Goal: Transaction & Acquisition: Purchase product/service

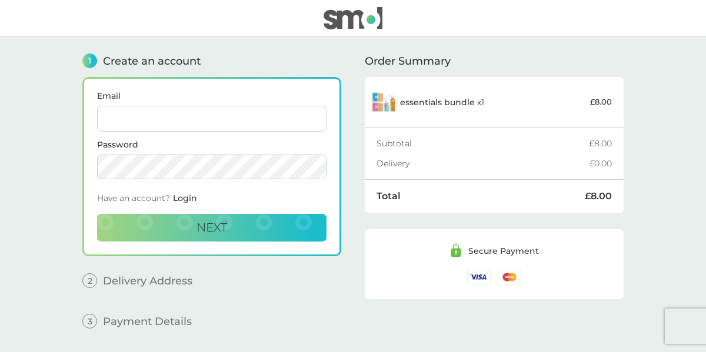
click at [119, 114] on input "Email" at bounding box center [211, 119] width 229 height 26
type input "[EMAIL_ADDRESS][DOMAIN_NAME]"
click at [144, 184] on form "Email [EMAIL_ADDRESS][DOMAIN_NAME] Password Have an account? Login Next" at bounding box center [211, 167] width 229 height 150
click at [97, 214] on button "Next" at bounding box center [211, 228] width 229 height 28
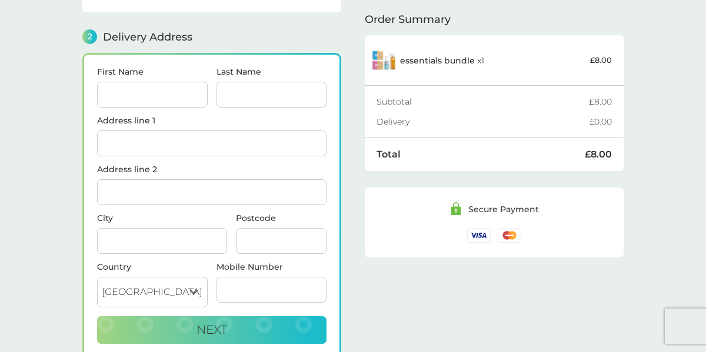
scroll to position [143, 0]
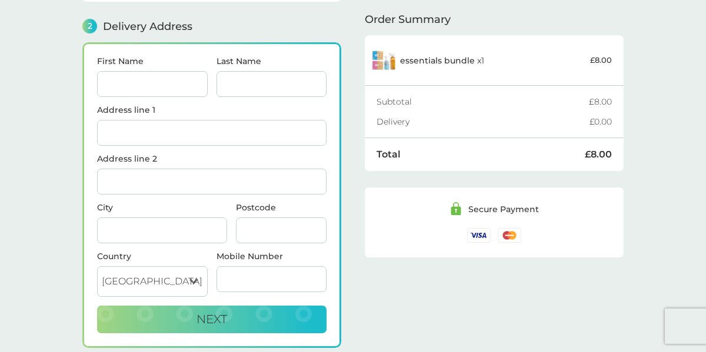
click at [95, 78] on div "First Name" at bounding box center [152, 81] width 119 height 49
click at [99, 84] on input "First Name" at bounding box center [152, 84] width 111 height 26
type input "[PERSON_NAME]"
type input "white"
type input "[STREET_ADDRESS][PERSON_NAME]"
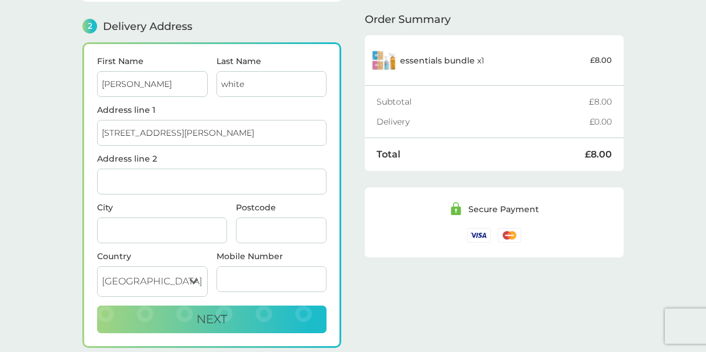
type input "[PERSON_NAME][GEOGRAPHIC_DATA]"
type input "[PERSON_NAME]"
type input "CV35 7EG"
type input "07816509539"
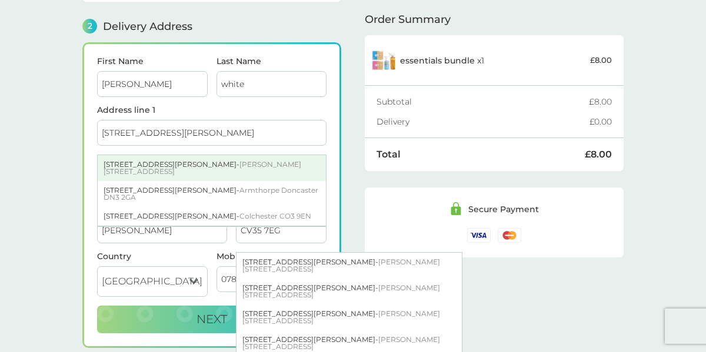
click at [186, 160] on span "[PERSON_NAME][STREET_ADDRESS]" at bounding box center [203, 168] width 198 height 16
type input "[STREET_ADDRESS][PERSON_NAME][PERSON_NAME]"
type input "Warwick"
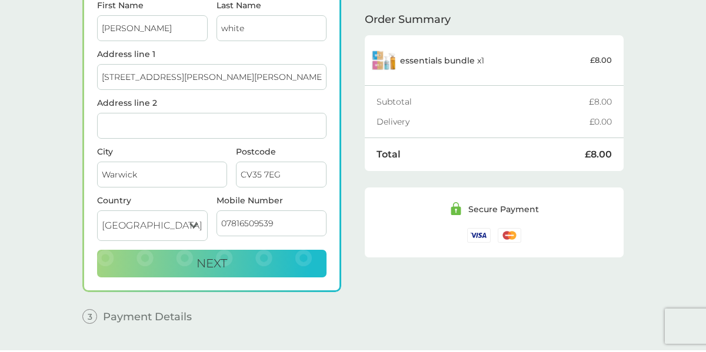
scroll to position [202, 0]
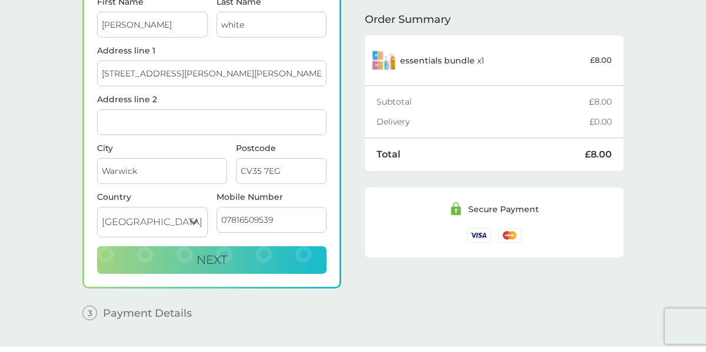
drag, startPoint x: 152, startPoint y: 71, endPoint x: 205, endPoint y: 78, distance: 52.8
click at [205, 78] on input "[STREET_ADDRESS][PERSON_NAME][PERSON_NAME]" at bounding box center [211, 74] width 229 height 26
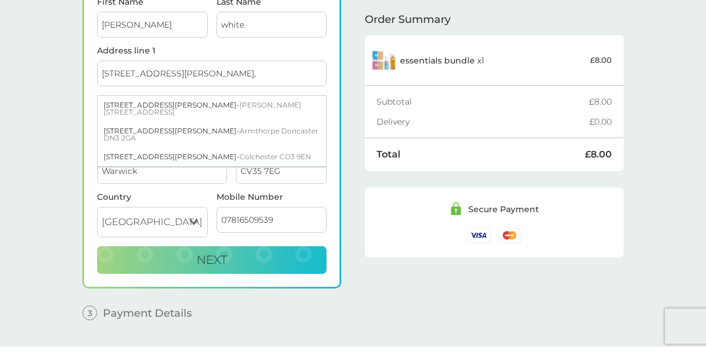
type input "[STREET_ADDRESS][PERSON_NAME],"
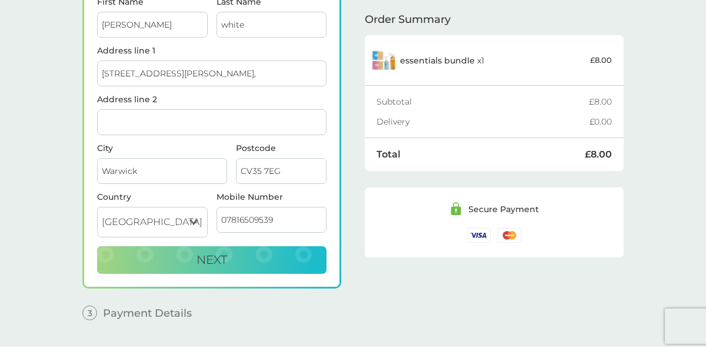
click at [74, 98] on div "1 Create an account [EMAIL_ADDRESS][DOMAIN_NAME] Edit 2 Delivery Address First …" at bounding box center [353, 91] width 565 height 512
click at [109, 114] on input "Address line 2" at bounding box center [211, 122] width 229 height 26
click at [153, 122] on input "[PERSON_NAME][GEOGRAPHIC_DATA]" at bounding box center [211, 122] width 229 height 26
type input "[PERSON_NAME][GEOGRAPHIC_DATA]"
click at [71, 154] on div "1 Create an account [EMAIL_ADDRESS][DOMAIN_NAME] Edit 2 Delivery Address First …" at bounding box center [353, 91] width 565 height 512
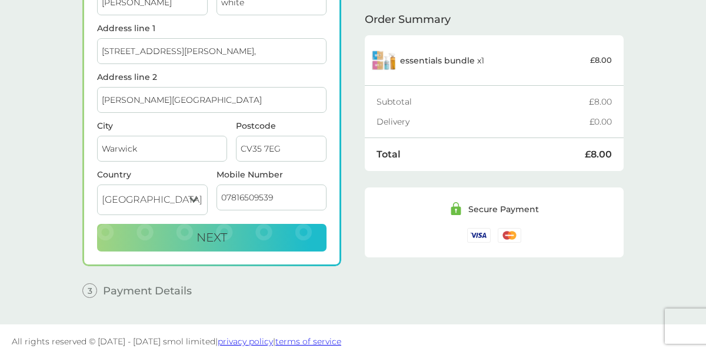
scroll to position [225, 0]
click at [220, 235] on span "Next" at bounding box center [211, 238] width 31 height 14
checkbox input "true"
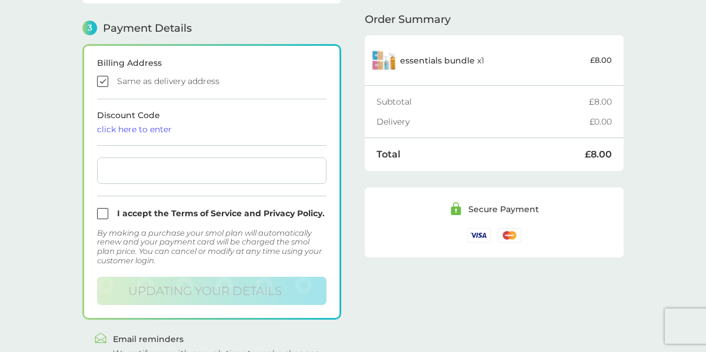
scroll to position [334, 0]
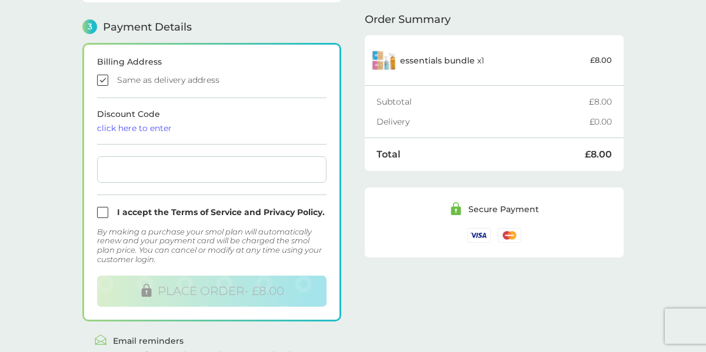
click at [161, 159] on div at bounding box center [211, 169] width 229 height 26
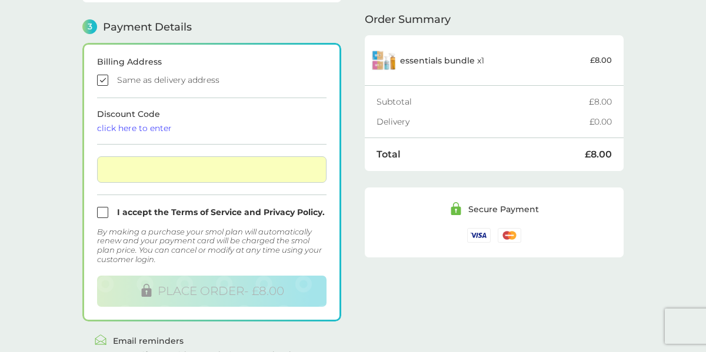
click at [103, 209] on input "checkbox" at bounding box center [211, 212] width 229 height 11
checkbox input "true"
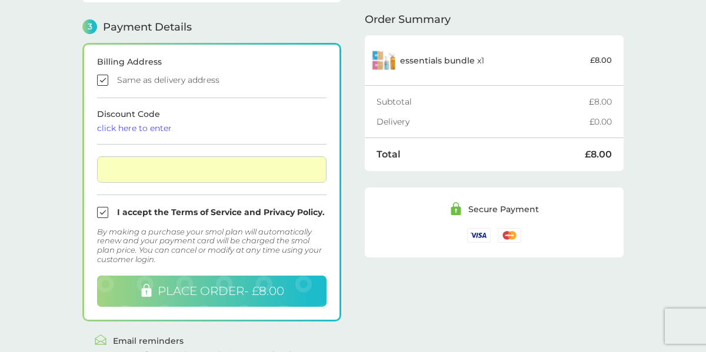
click at [198, 292] on span "PLACE ORDER - £8.00" at bounding box center [221, 291] width 126 height 14
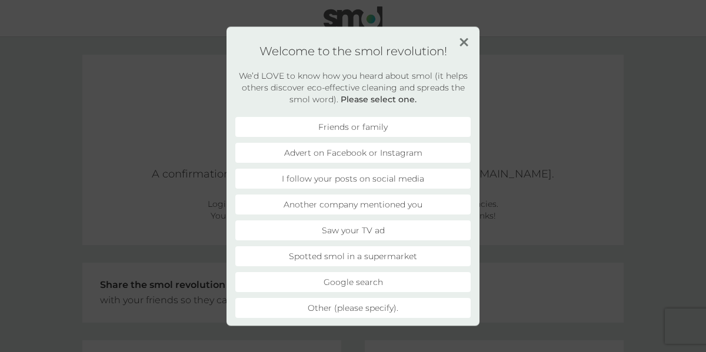
click at [364, 154] on li "Advert on Facebook or Instagram" at bounding box center [352, 153] width 235 height 20
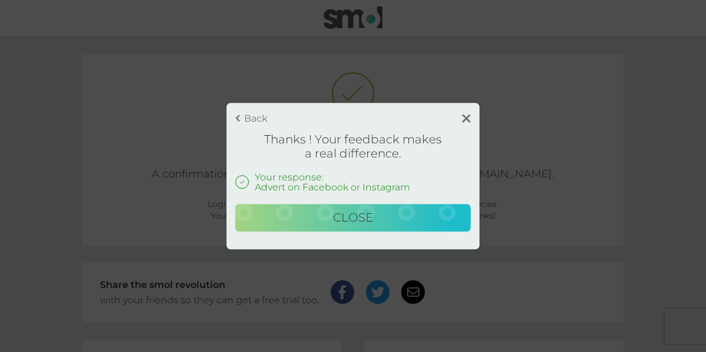
click at [360, 217] on span "Close" at bounding box center [353, 218] width 40 height 14
